Goal: Book appointment/travel/reservation

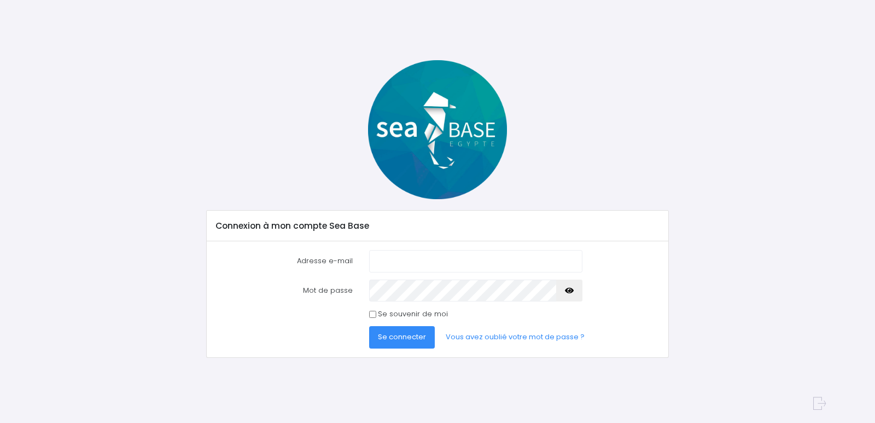
drag, startPoint x: 0, startPoint y: 0, endPoint x: 405, endPoint y: 259, distance: 480.5
click at [405, 259] on input "Adresse e-mail" at bounding box center [475, 261] width 213 height 22
type input "[PERSON_NAME][EMAIL_ADDRESS][DOMAIN_NAME]"
click at [397, 340] on span "Se connecter" at bounding box center [402, 337] width 48 height 10
click at [373, 316] on input "Se souvenir de moi" at bounding box center [372, 314] width 7 height 7
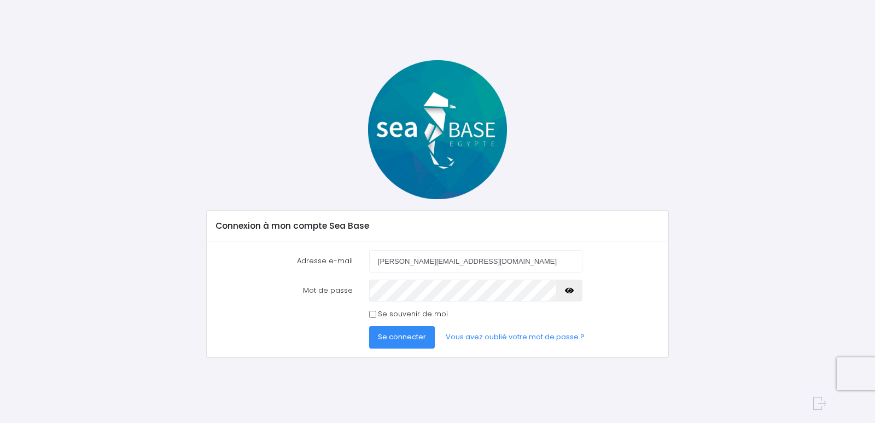
checkbox input "true"
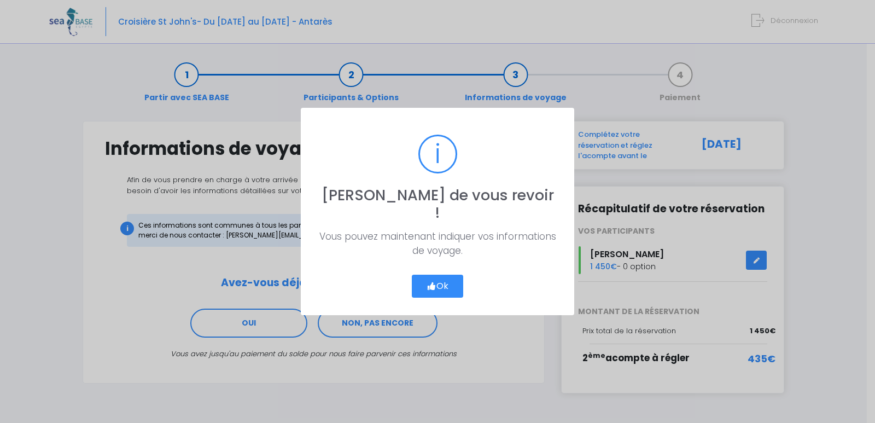
click at [448, 277] on button "Ok" at bounding box center [437, 286] width 51 height 23
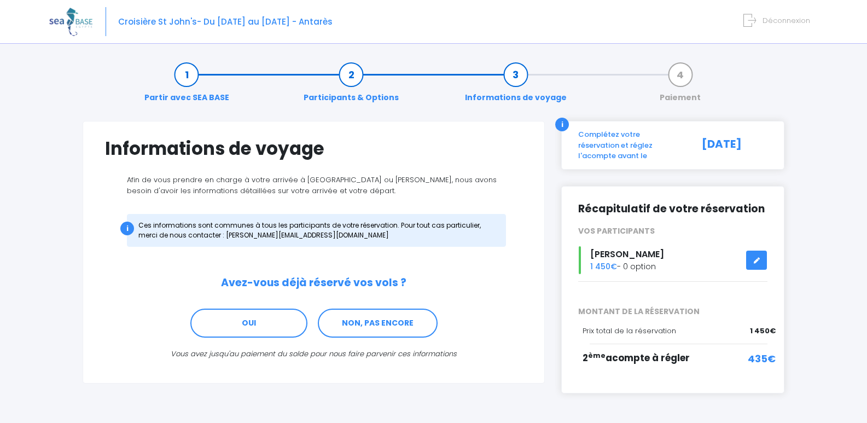
click at [758, 260] on icon at bounding box center [757, 260] width 8 height 0
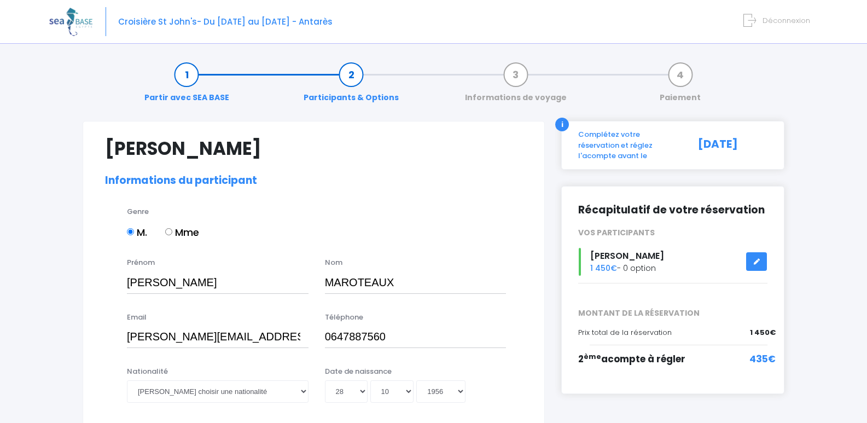
select select "N3"
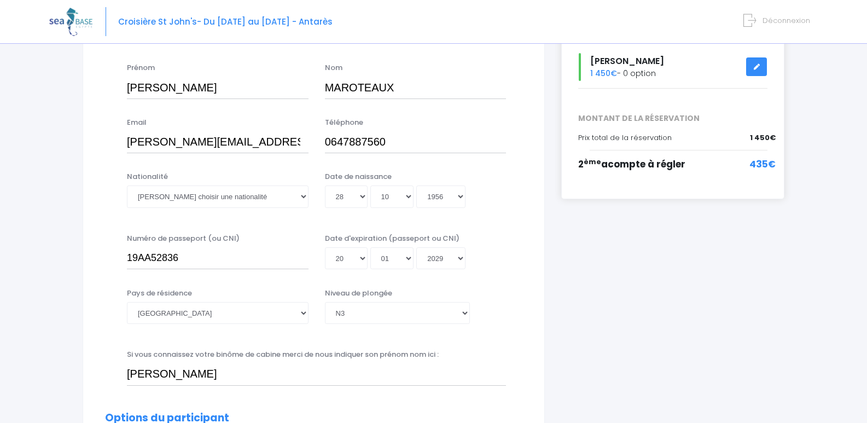
scroll to position [274, 0]
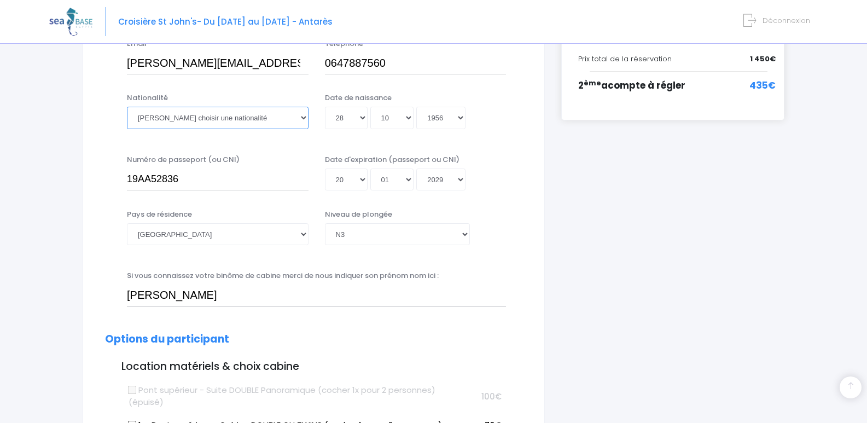
click at [304, 119] on select "Veuillez choisir une nationalité Afghane Albanaise Algerienne Allemande America…" at bounding box center [218, 118] width 182 height 22
select select "Française"
click at [127, 107] on select "Veuillez choisir une nationalité Afghane Albanaise Algerienne Allemande America…" at bounding box center [218, 118] width 182 height 22
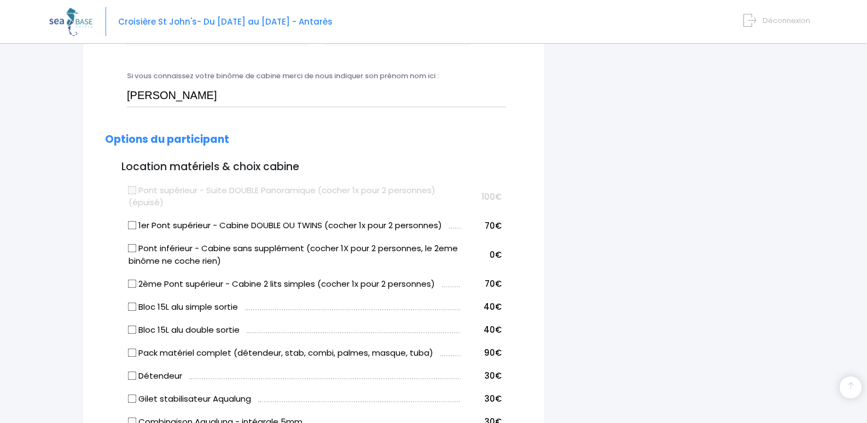
scroll to position [492, 0]
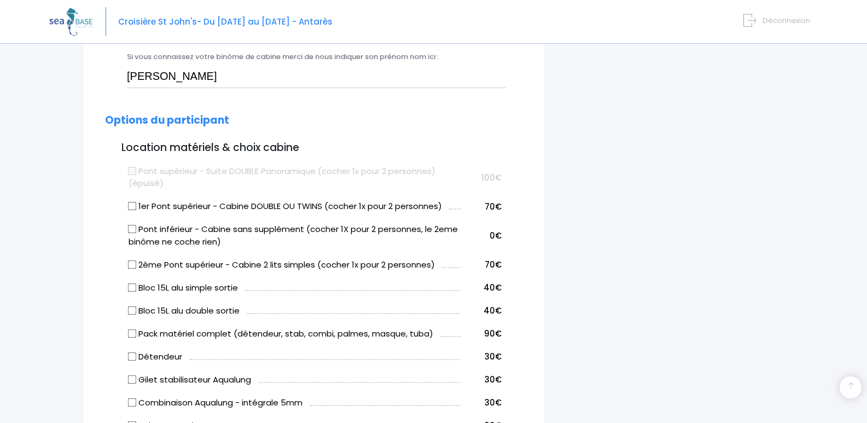
click at [132, 204] on input "1er Pont supérieur - Cabine DOUBLE OU TWINS (cocher 1x pour 2 personnes)" at bounding box center [132, 206] width 9 height 9
checkbox input "true"
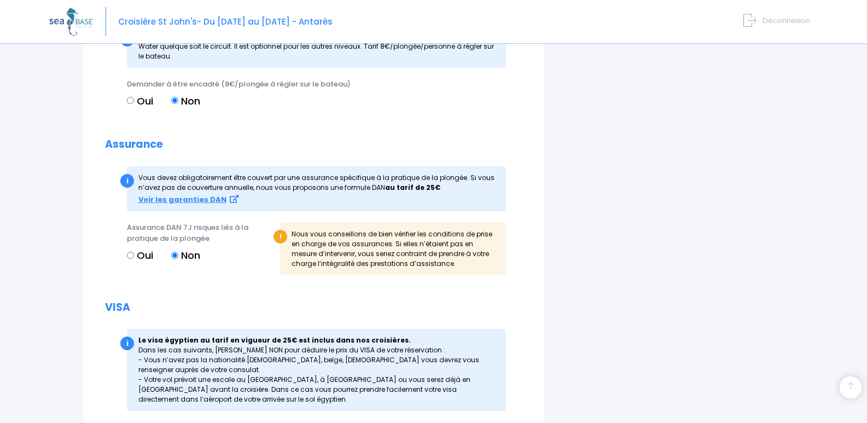
scroll to position [1251, 0]
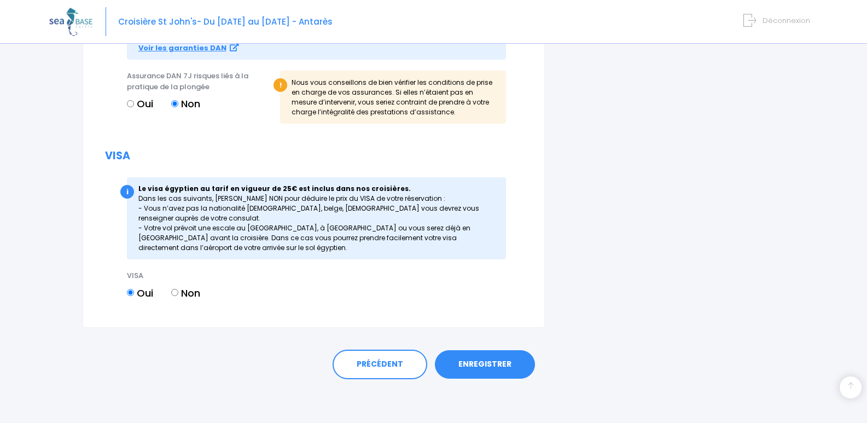
click at [469, 368] on link "ENREGISTRER" at bounding box center [485, 364] width 100 height 28
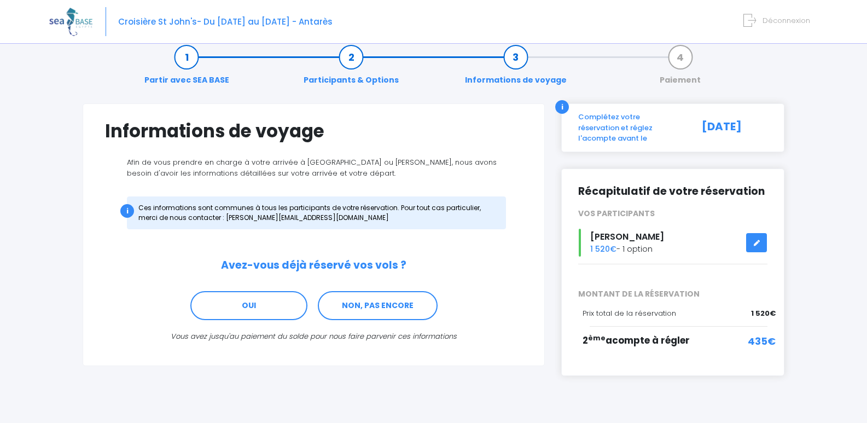
scroll to position [27, 0]
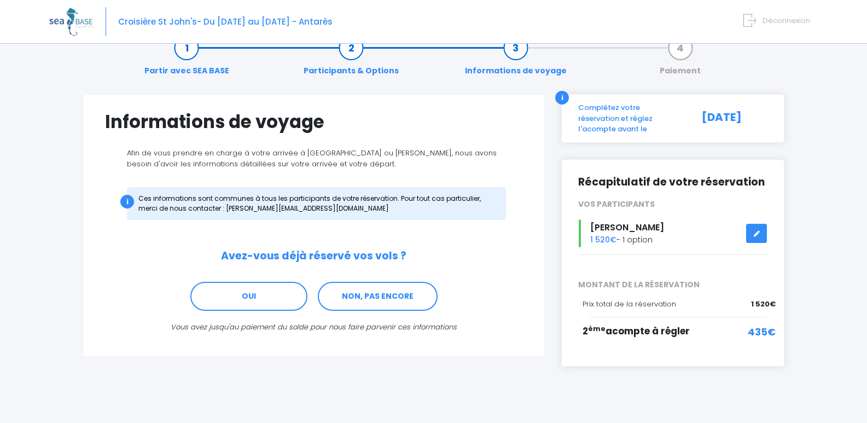
click at [758, 234] on icon at bounding box center [757, 234] width 8 height 0
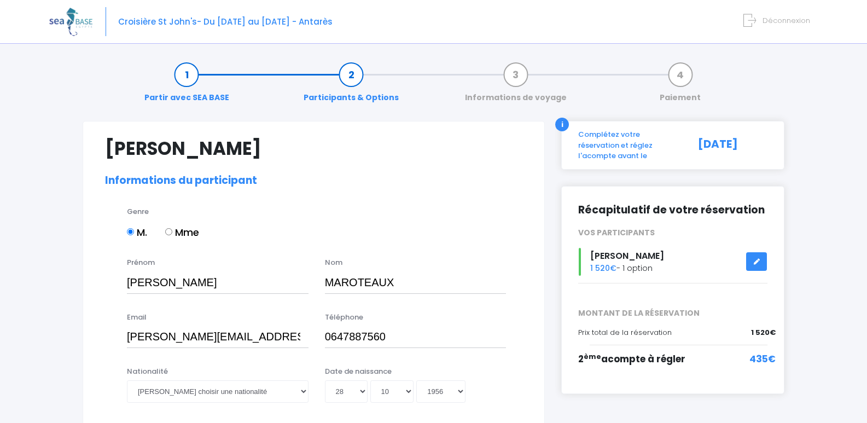
select select "N3"
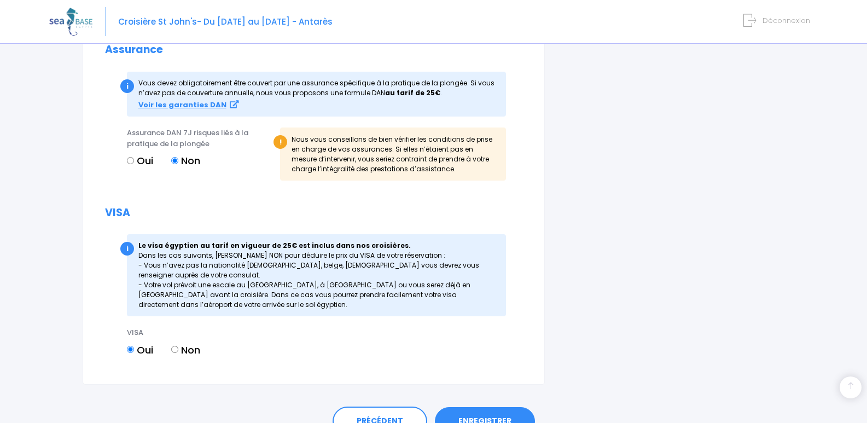
scroll to position [1204, 0]
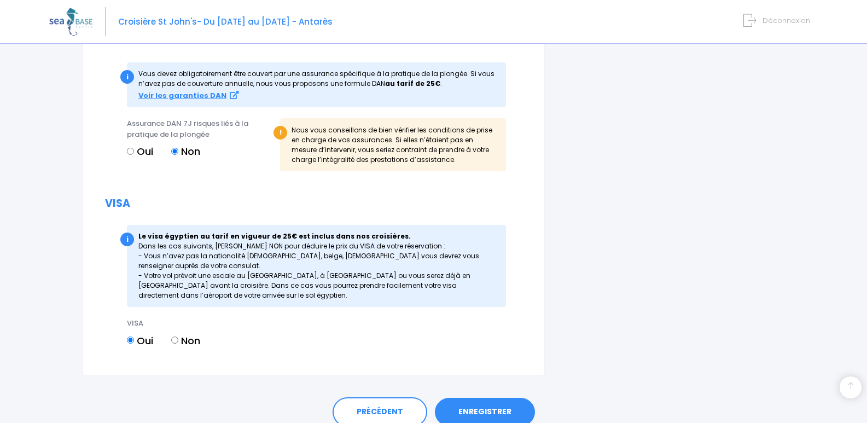
click at [485, 415] on link "ENREGISTRER" at bounding box center [485, 412] width 100 height 28
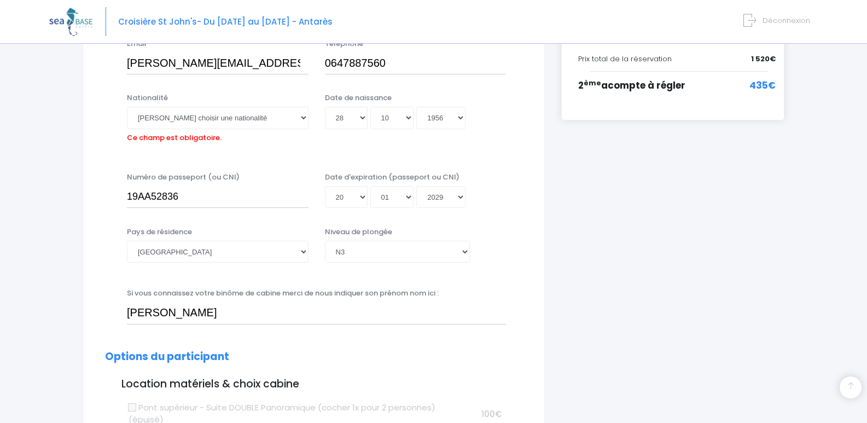
scroll to position [271, 0]
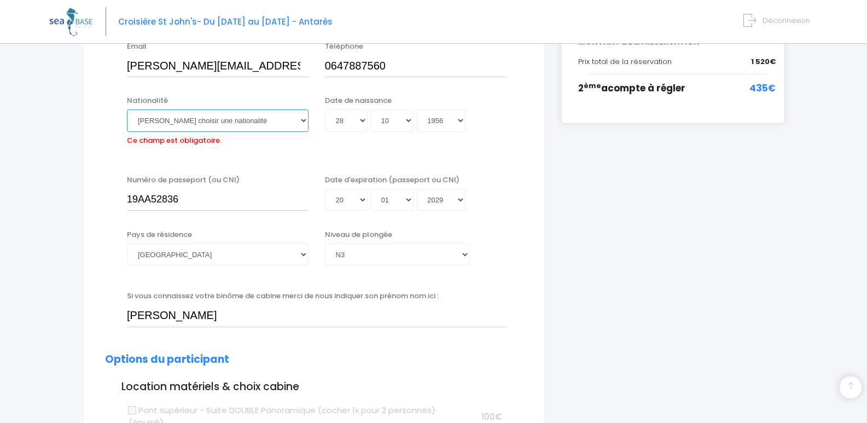
click at [301, 124] on select "Veuillez choisir une nationalité Afghane Albanaise Algerienne Allemande America…" at bounding box center [218, 120] width 182 height 22
select select "Française"
click at [127, 109] on select "Veuillez choisir une nationalité Afghane Albanaise Algerienne Allemande America…" at bounding box center [218, 120] width 182 height 22
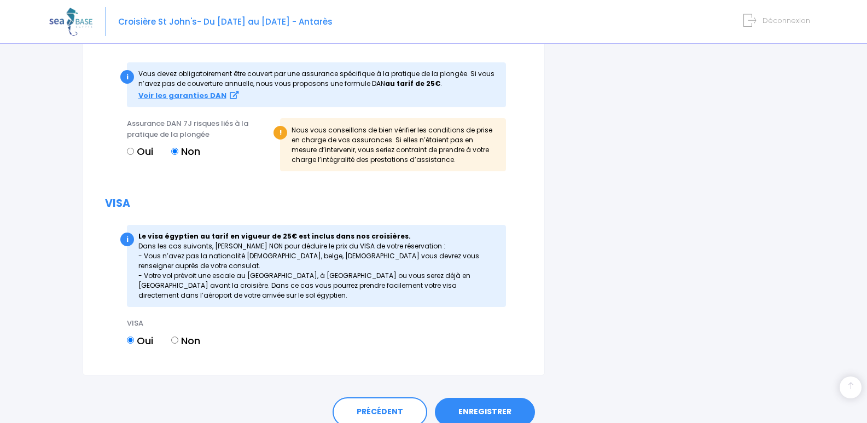
scroll to position [1251, 0]
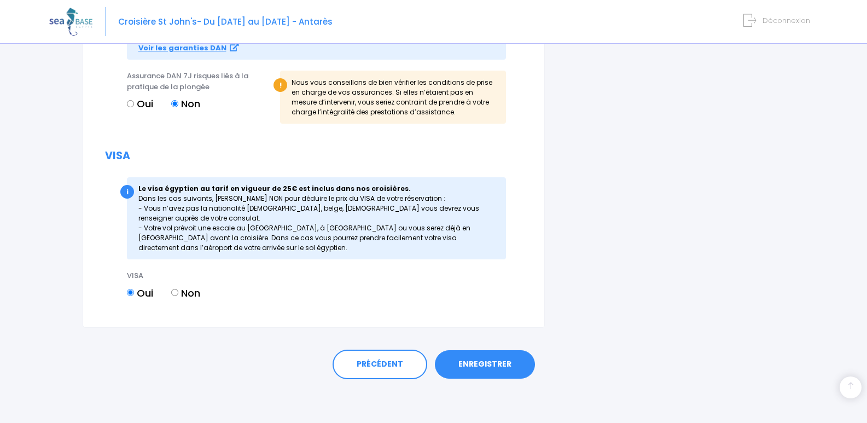
click at [483, 369] on link "ENREGISTRER" at bounding box center [485, 364] width 100 height 28
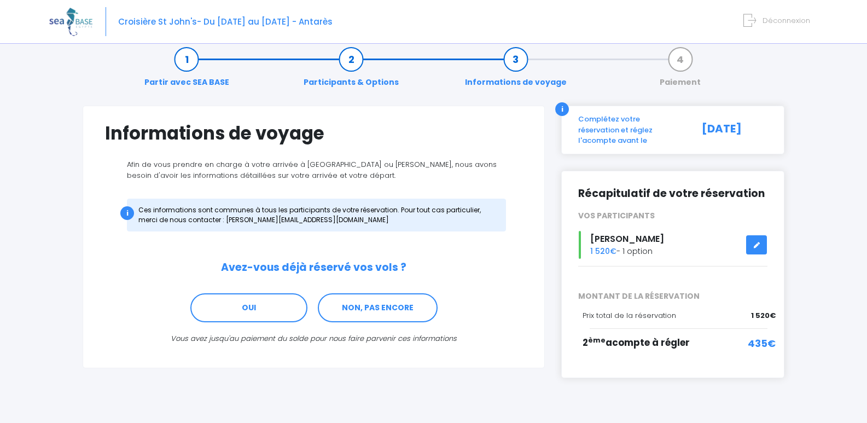
scroll to position [27, 0]
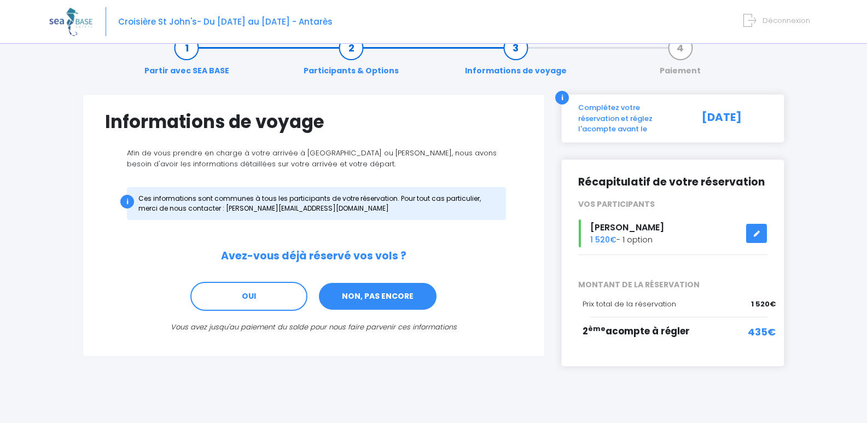
click at [375, 301] on link "NON, PAS ENCORE" at bounding box center [378, 297] width 120 height 30
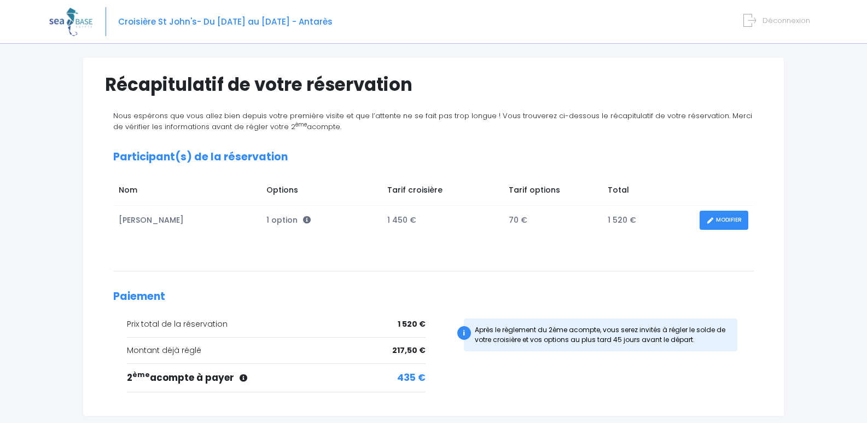
scroll to position [43, 0]
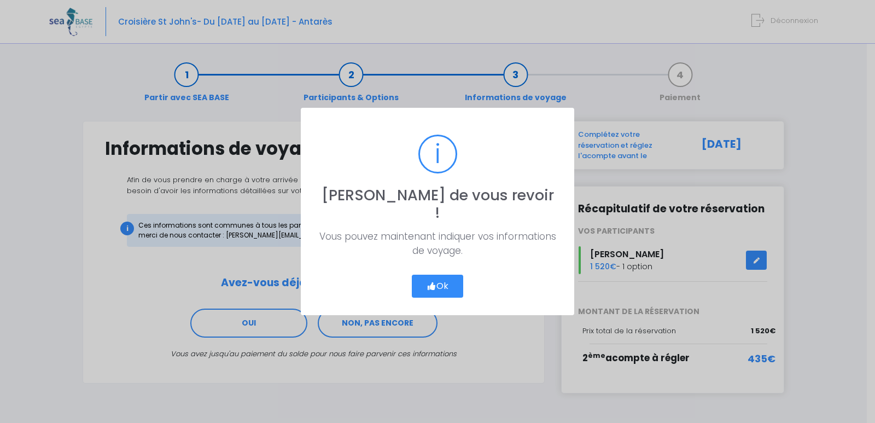
click at [442, 280] on button "Ok" at bounding box center [437, 286] width 51 height 23
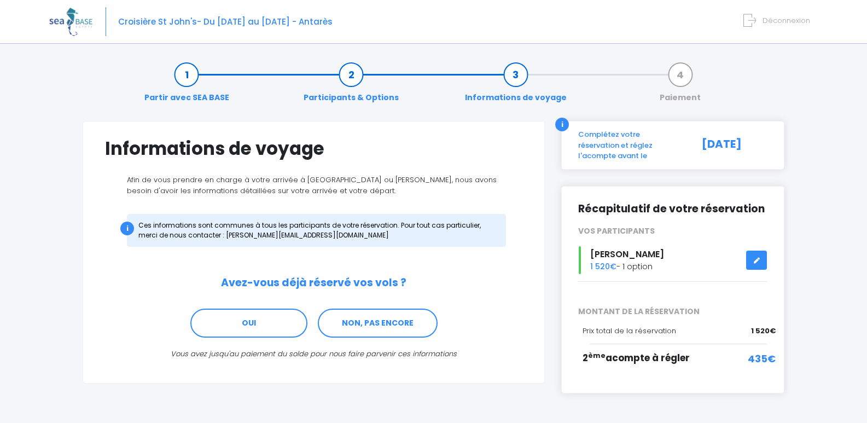
click at [796, 24] on span "Déconnexion" at bounding box center [787, 20] width 48 height 10
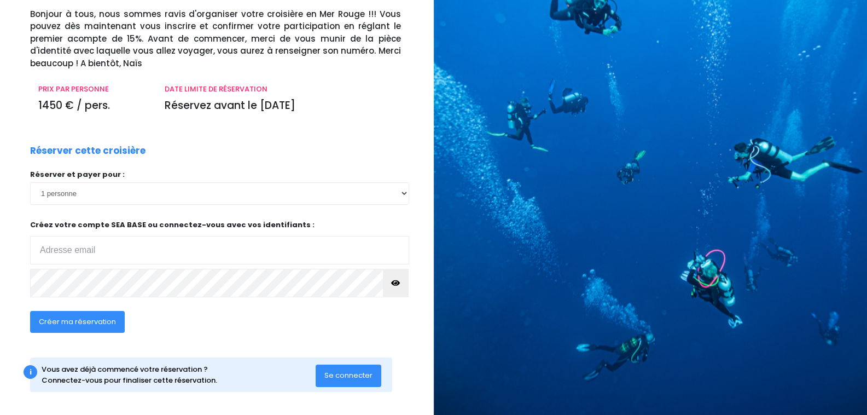
scroll to position [80, 0]
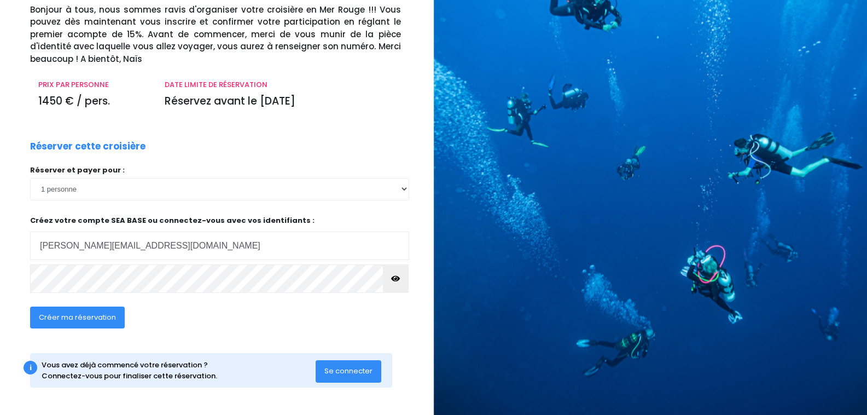
click at [163, 248] on input "philippe.maroteaux@orange.fr" at bounding box center [219, 245] width 379 height 28
type input "pascaleheurtin@hotmail.fr"
click at [97, 316] on span "Créer ma réservation" at bounding box center [77, 317] width 77 height 10
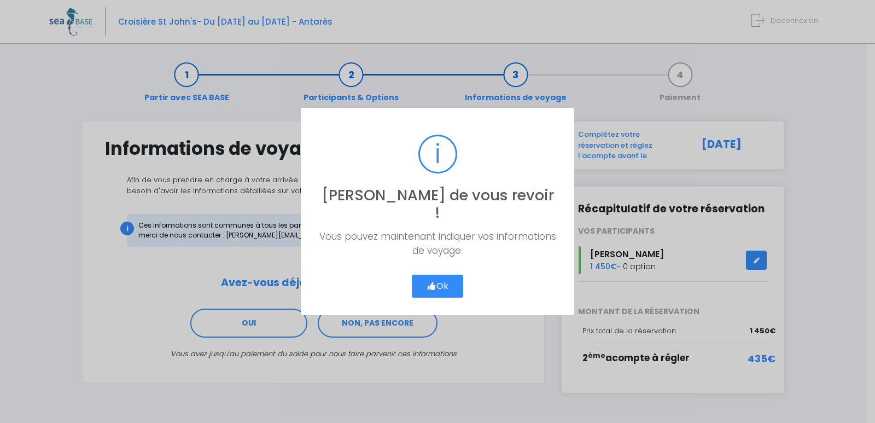
click at [449, 282] on button "Ok" at bounding box center [437, 286] width 51 height 23
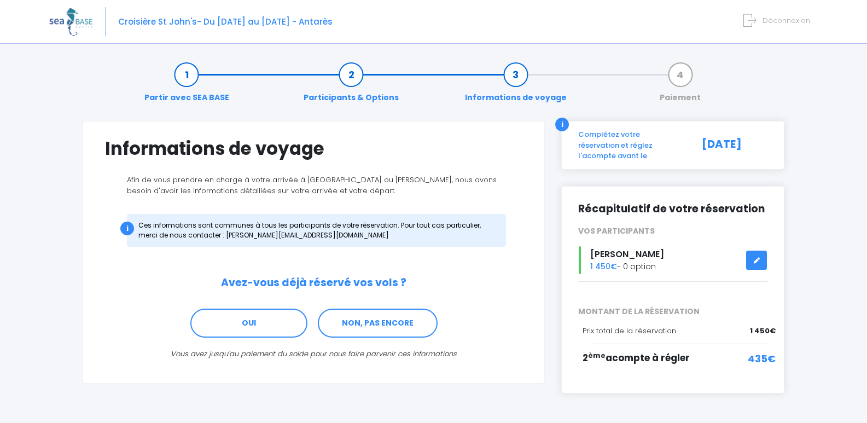
click at [755, 260] on icon at bounding box center [757, 260] width 8 height 0
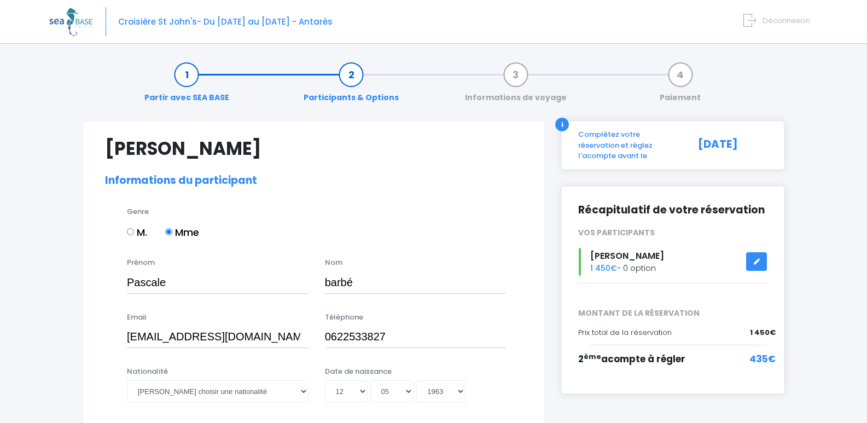
select select "Non plongeur"
click at [805, 23] on span "Déconnexion" at bounding box center [787, 20] width 48 height 10
